Goal: Information Seeking & Learning: Learn about a topic

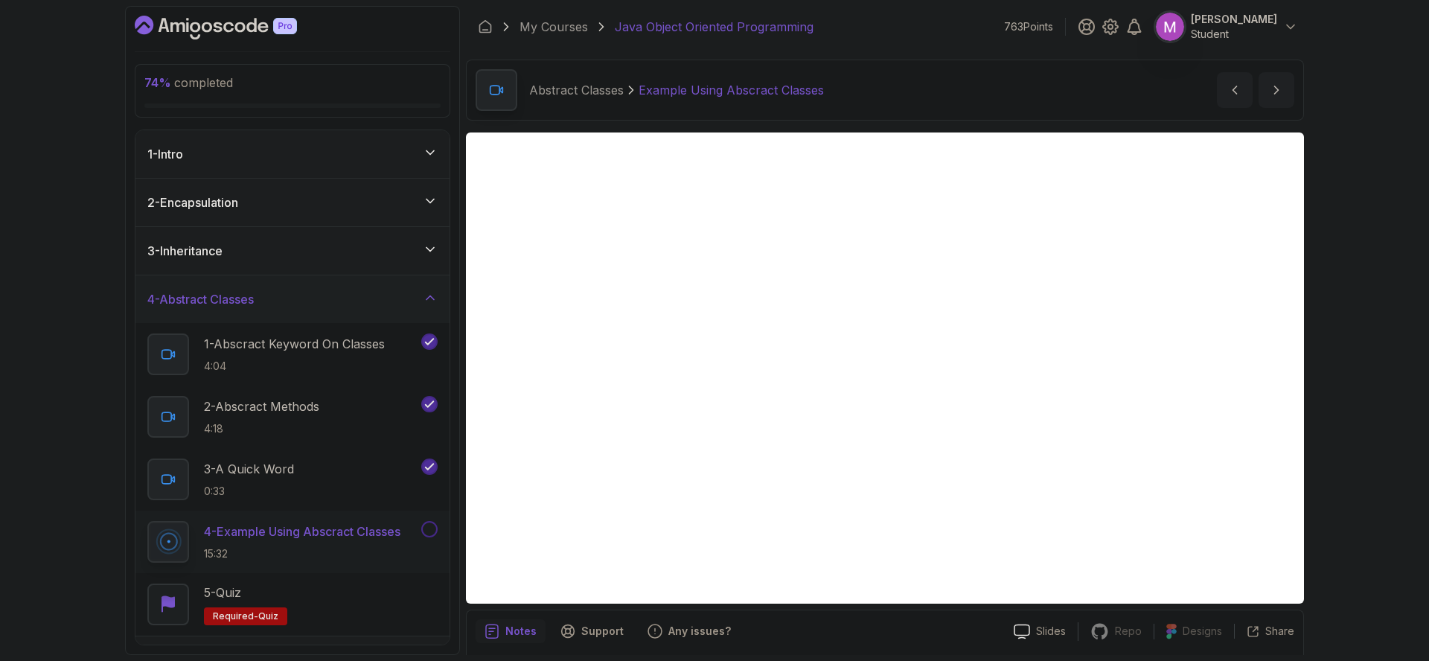
scroll to position [52, 0]
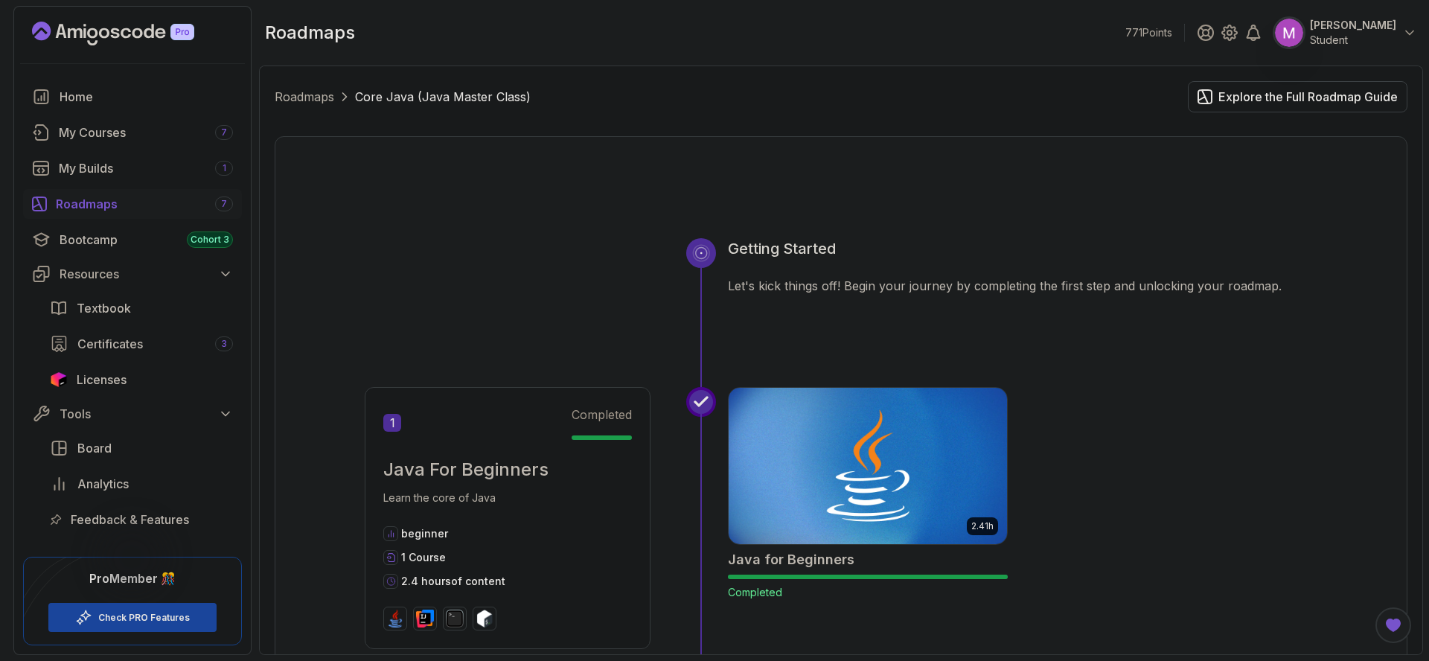
scroll to position [1817, 0]
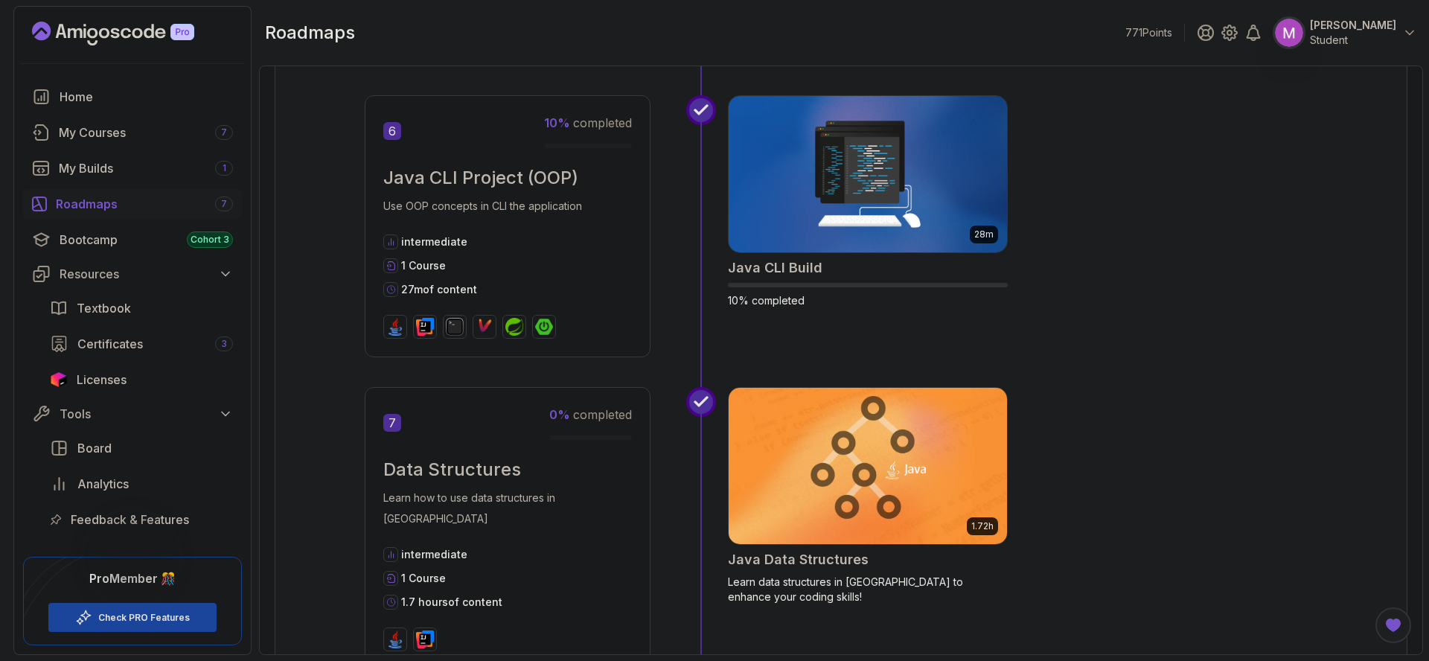
click at [124, 32] on icon "Landing page" at bounding box center [113, 34] width 162 height 24
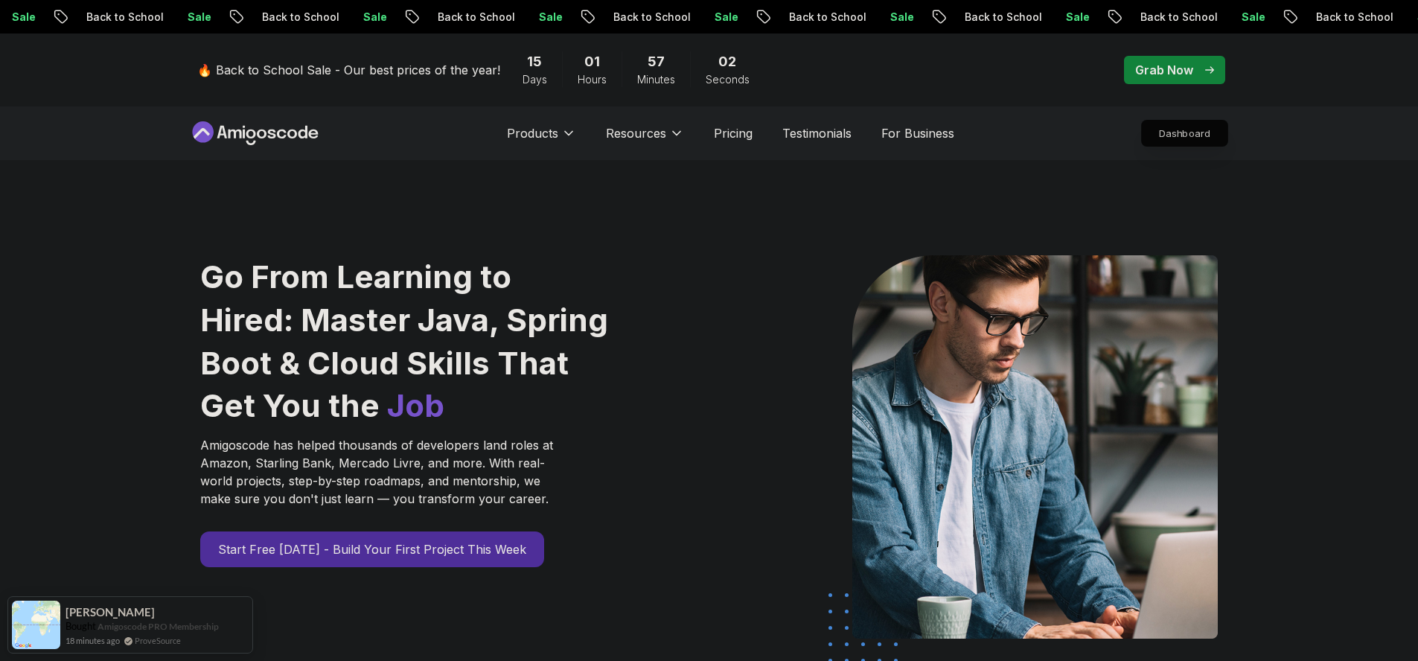
click at [1201, 133] on p "Dashboard" at bounding box center [1185, 133] width 86 height 25
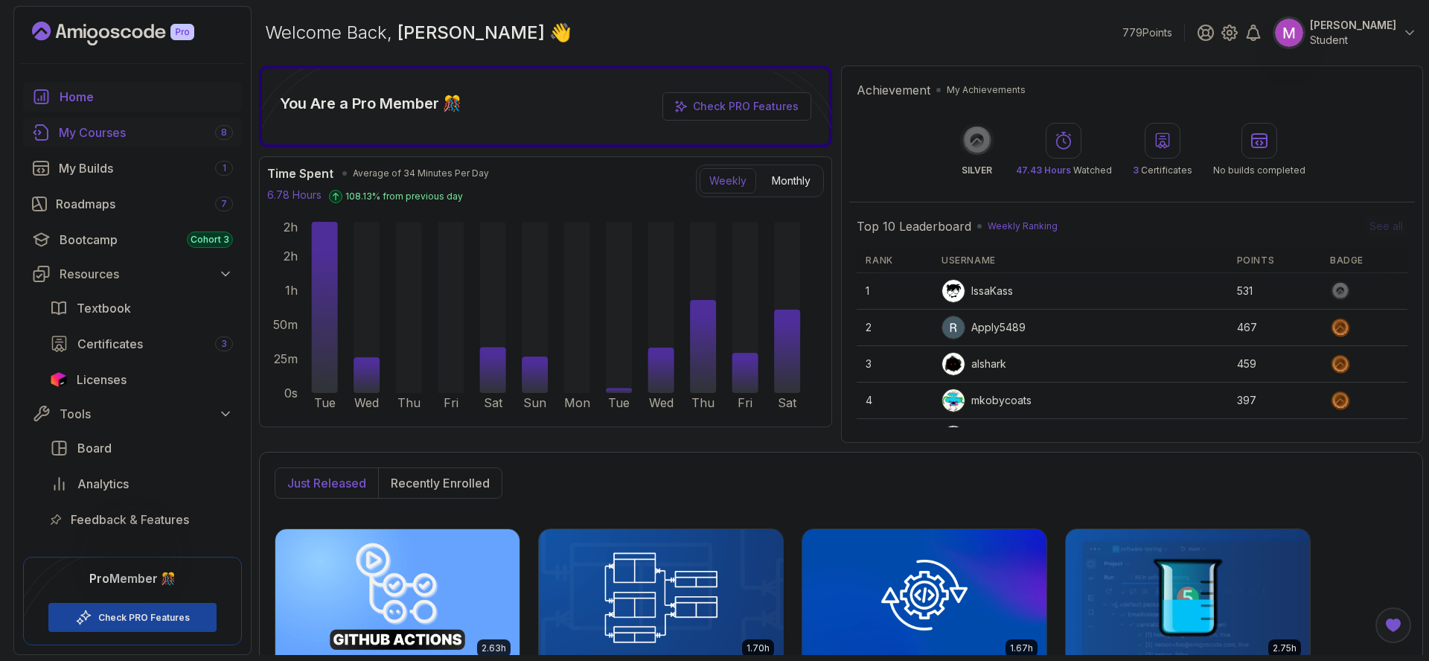
click at [108, 147] on link "My Courses 8" at bounding box center [132, 133] width 219 height 30
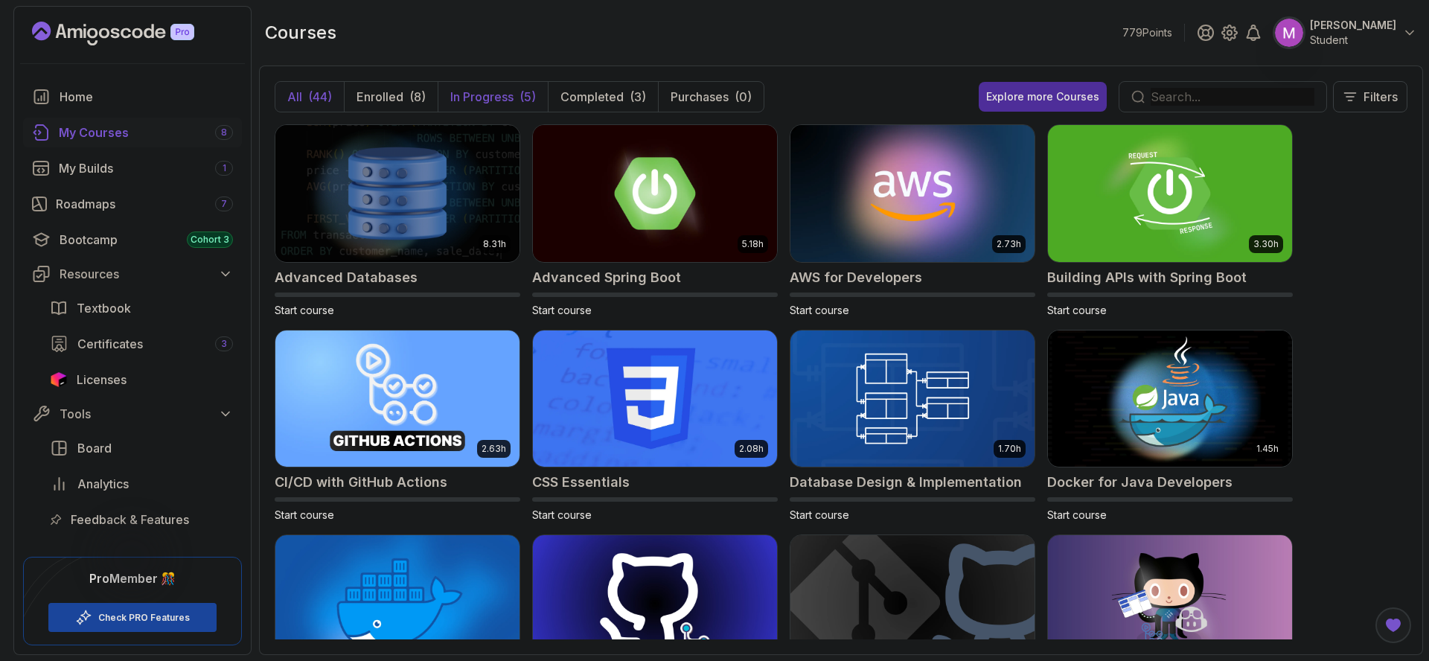
click at [504, 94] on p "In Progress" at bounding box center [481, 97] width 63 height 18
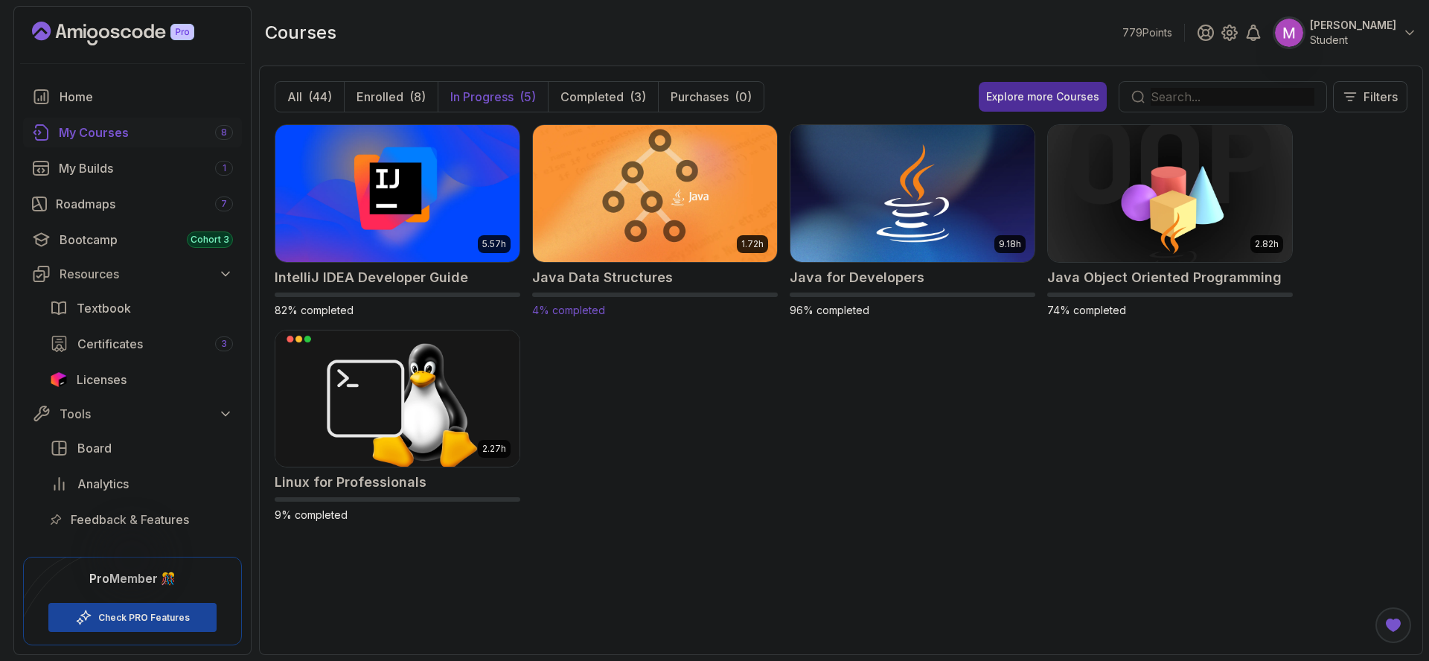
click at [628, 212] on img at bounding box center [655, 193] width 256 height 144
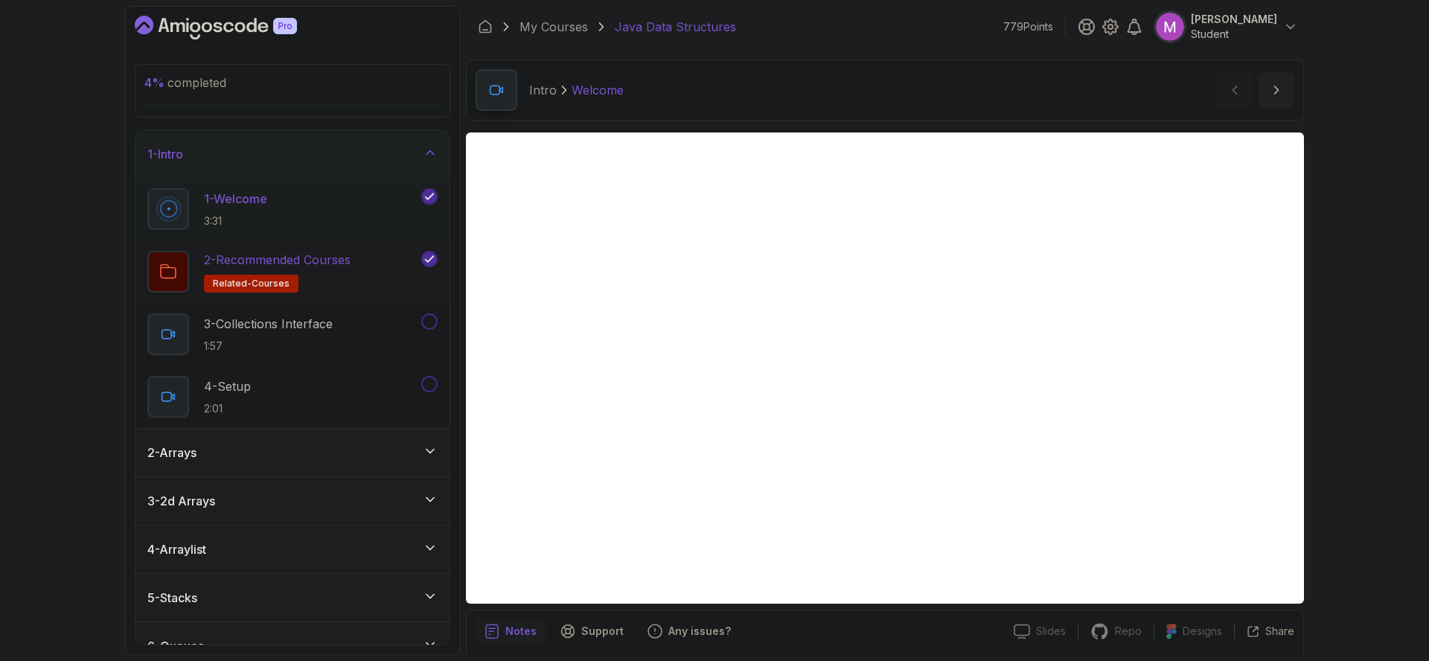
click at [380, 258] on div "2 - Recommended Courses related-courses" at bounding box center [282, 272] width 271 height 42
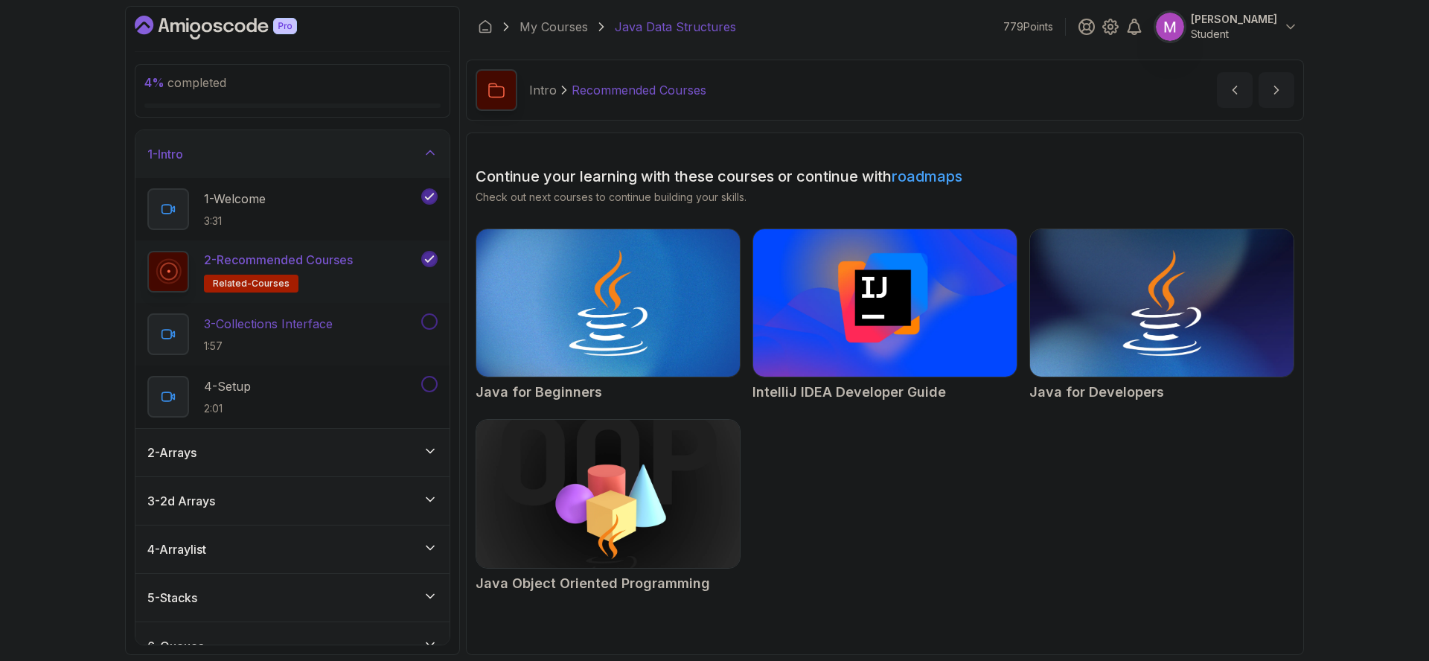
click at [340, 330] on div "3 - Collections Interface 1:57" at bounding box center [282, 334] width 271 height 42
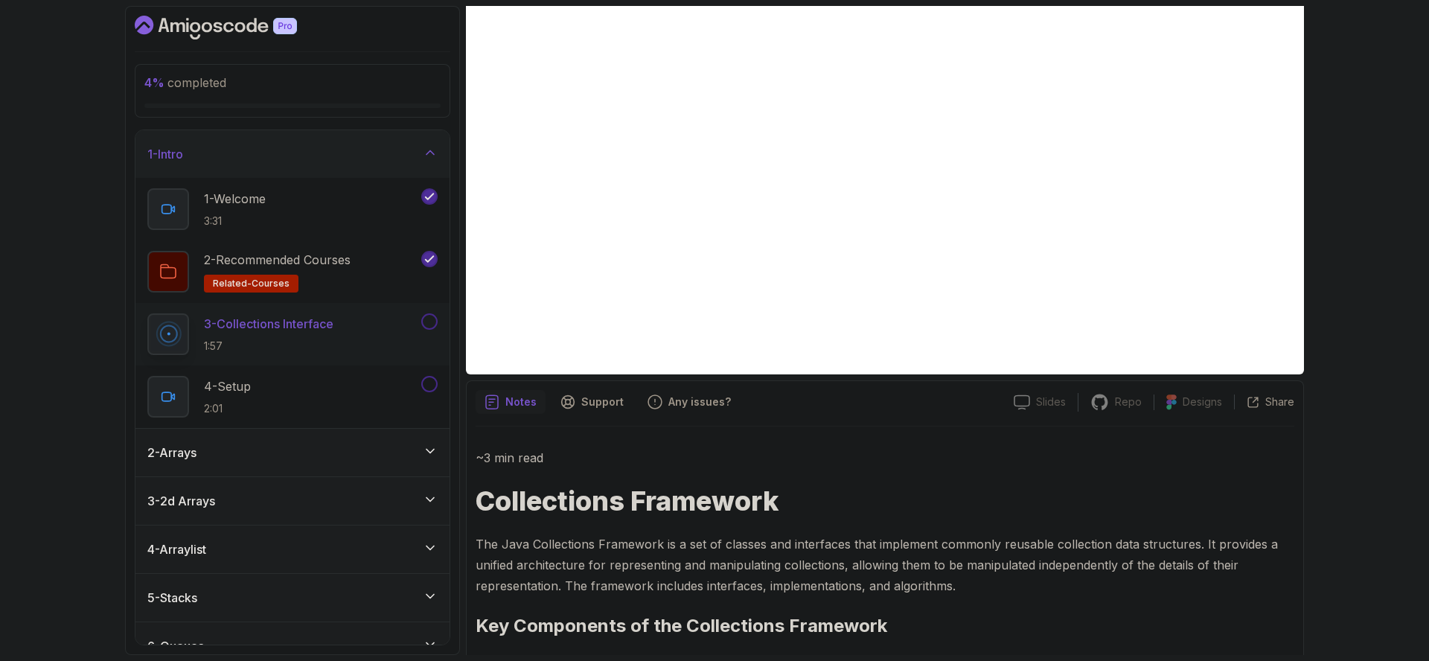
scroll to position [51, 0]
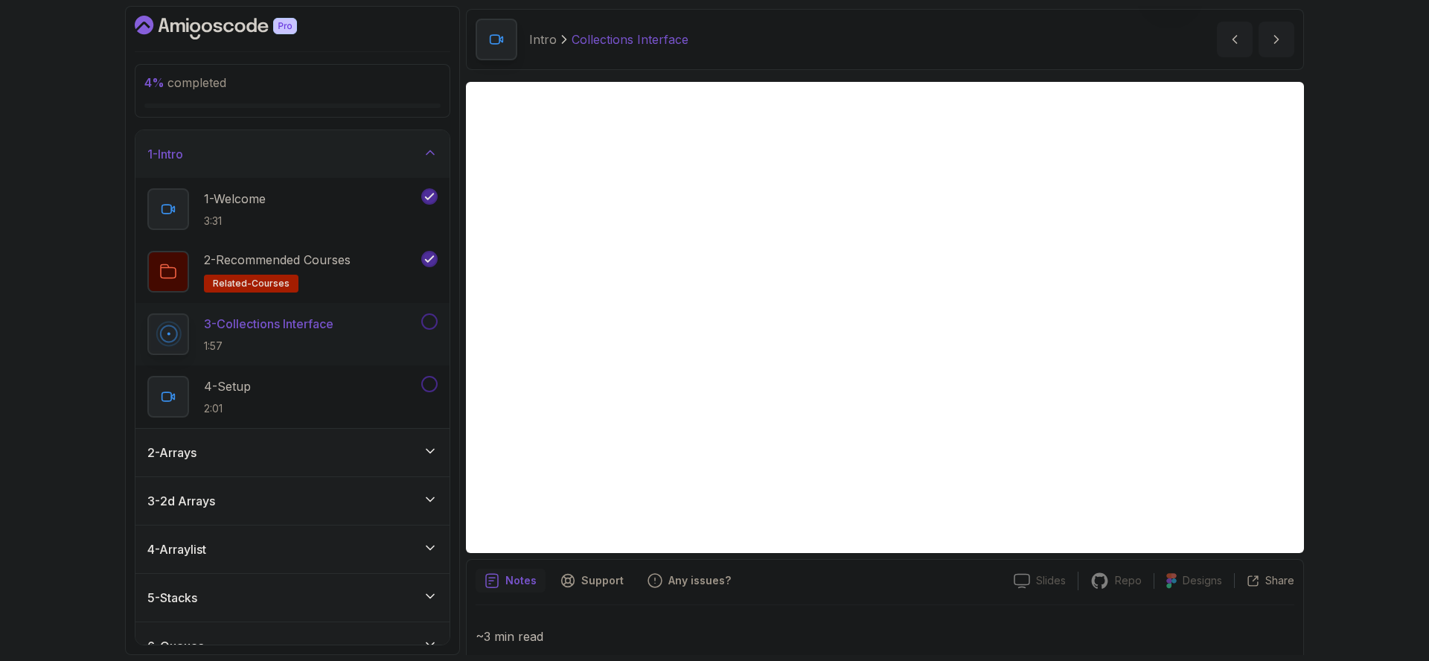
click at [427, 322] on button at bounding box center [429, 321] width 16 height 16
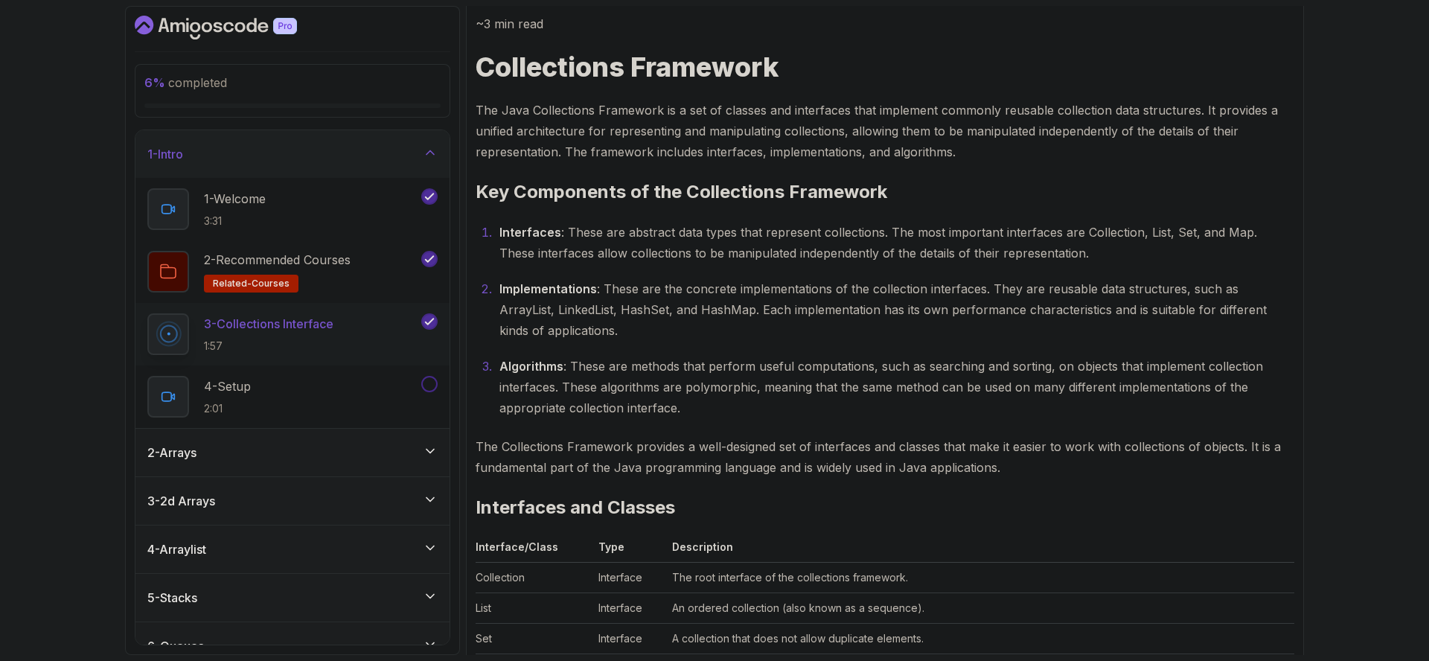
scroll to position [643, 0]
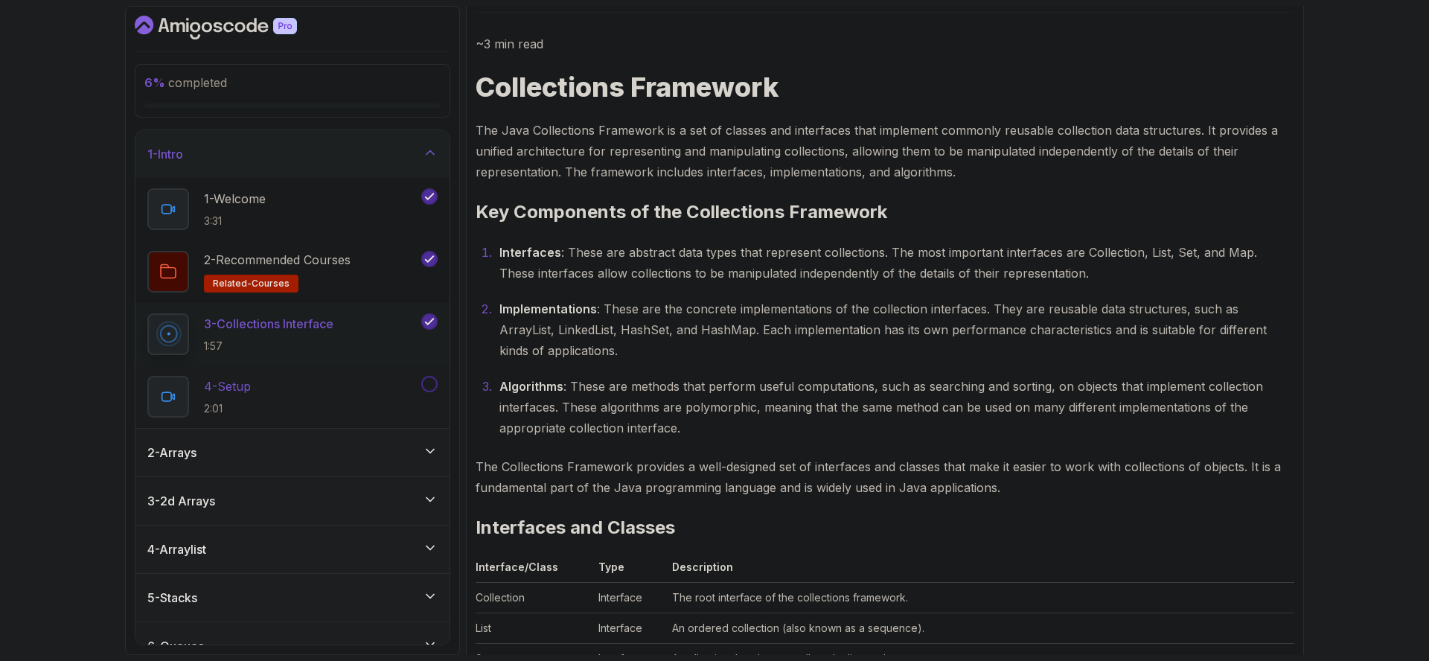
click at [331, 395] on div "4 - Setup 2:01" at bounding box center [282, 397] width 271 height 42
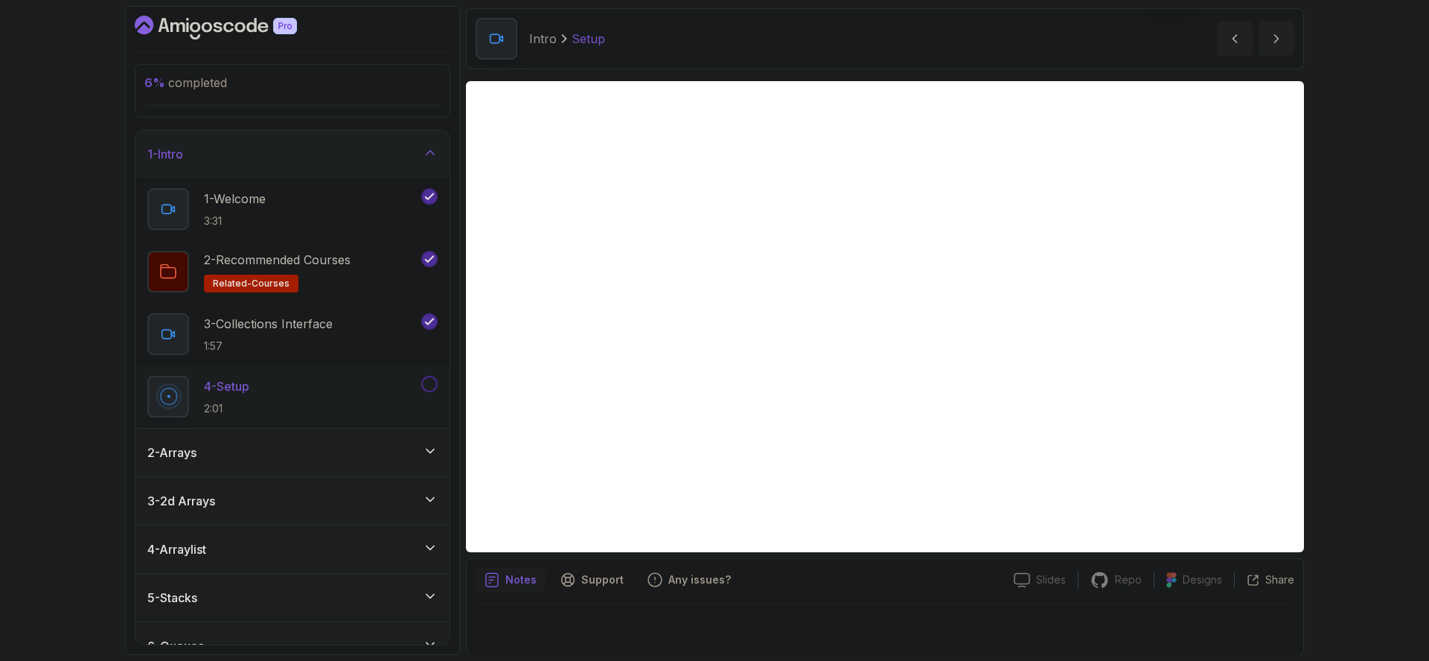
scroll to position [52, 0]
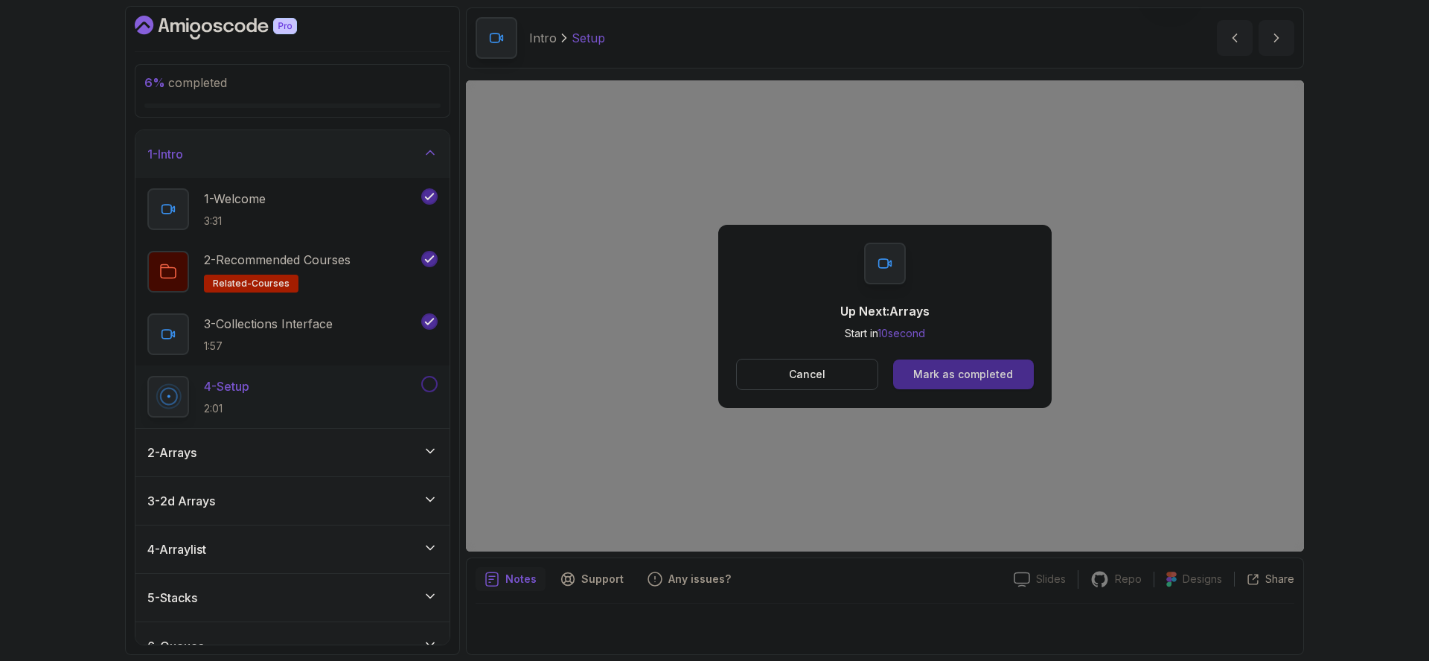
click at [985, 384] on button "Mark as completed" at bounding box center [963, 375] width 141 height 30
